Goal: Find specific page/section: Find specific page/section

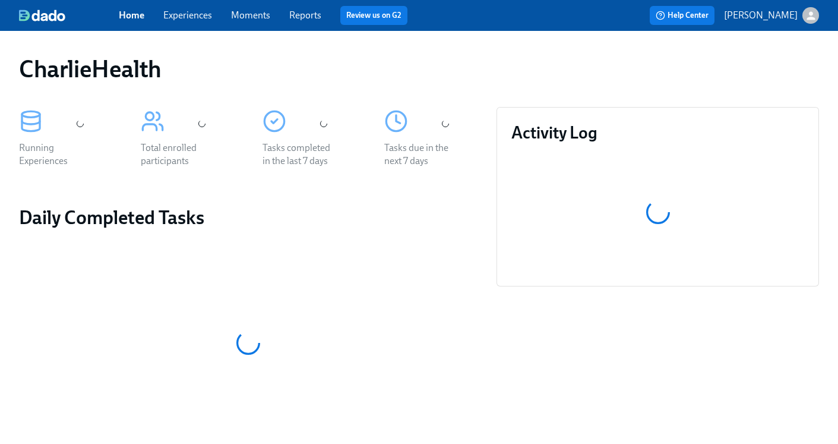
click at [188, 16] on link "Experiences" at bounding box center [187, 15] width 49 height 11
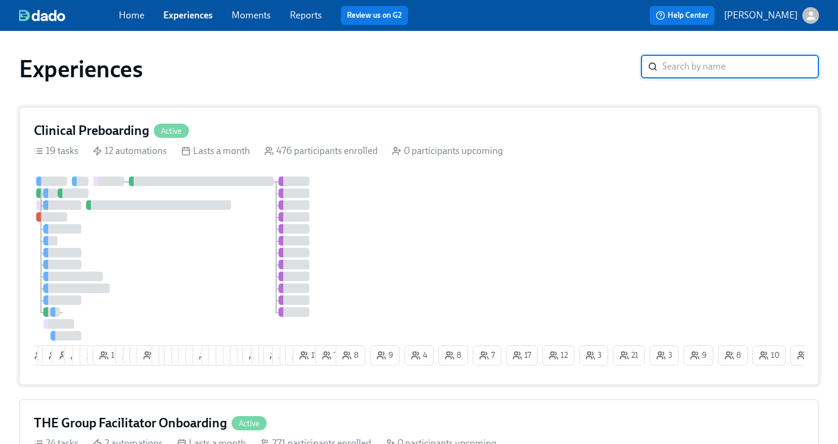
scroll to position [120, 0]
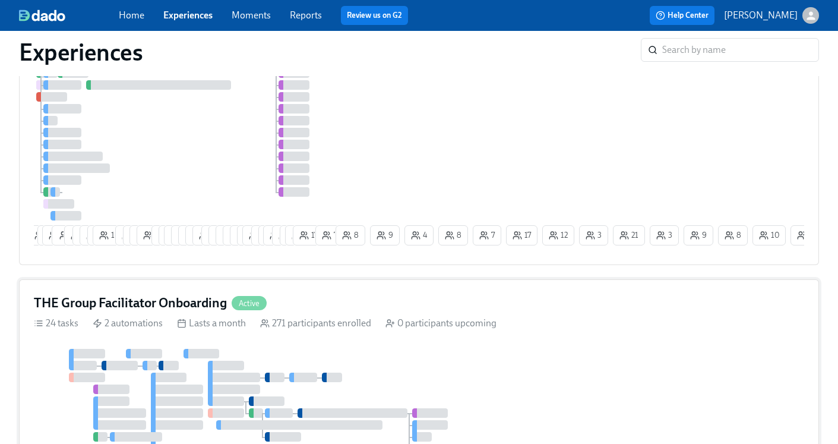
click at [185, 303] on h4 "THE Group Facilitator Onboarding" at bounding box center [130, 303] width 193 height 18
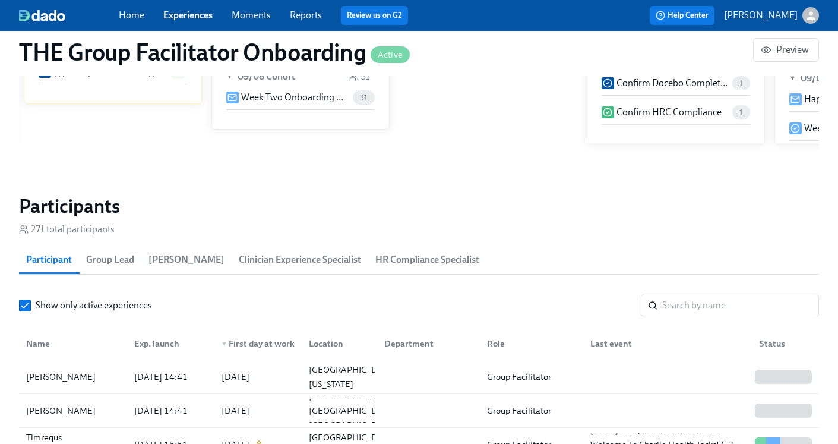
scroll to position [966, 0]
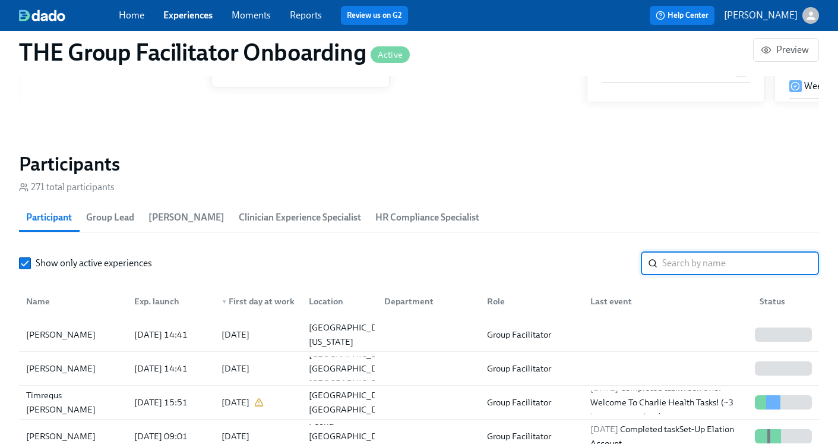
click at [678, 258] on input "search" at bounding box center [740, 263] width 157 height 24
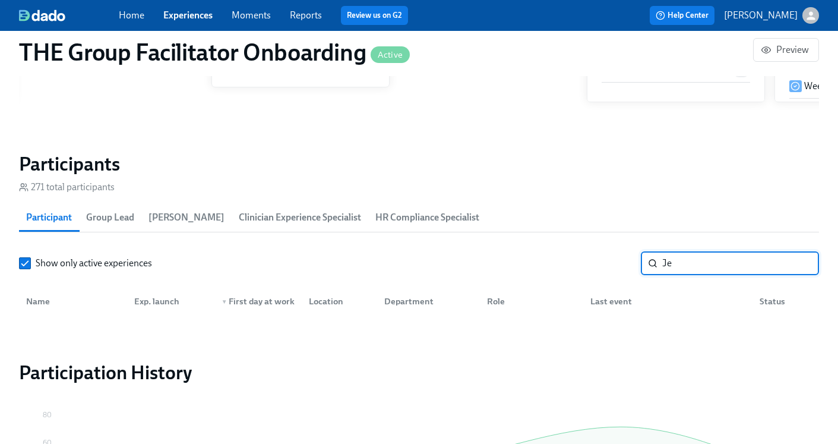
type input "J"
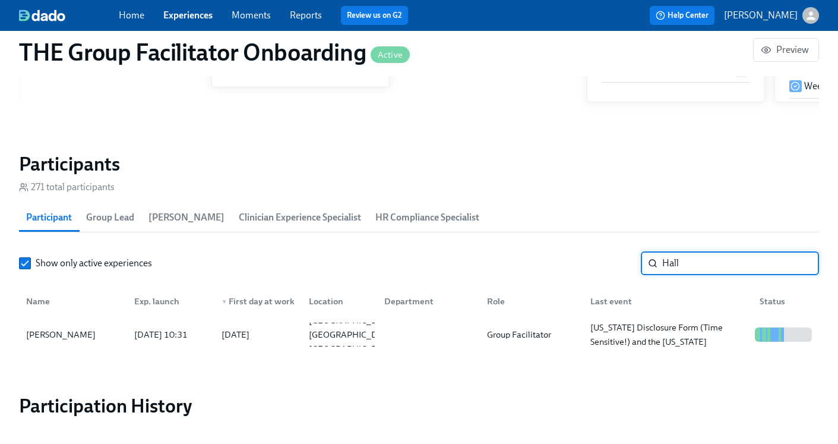
type input "Hall"
click at [129, 19] on link "Home" at bounding box center [132, 15] width 26 height 11
